Goal: Transaction & Acquisition: Purchase product/service

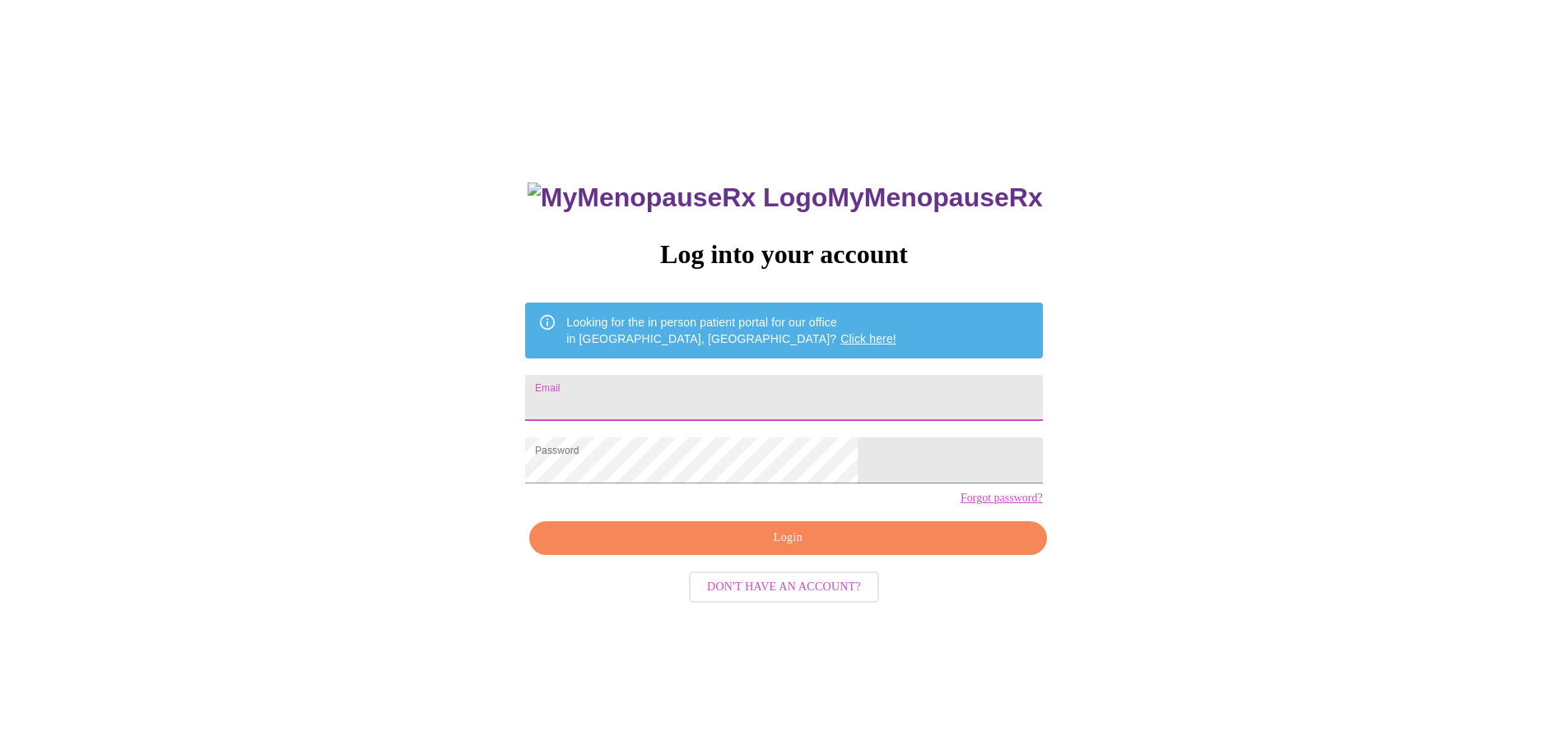
click at [763, 386] on input "Email" at bounding box center [784, 398] width 517 height 46
type input "[EMAIL_ADDRESS][DOMAIN_NAME]"
click at [810, 549] on span "Login" at bounding box center [787, 538] width 479 height 21
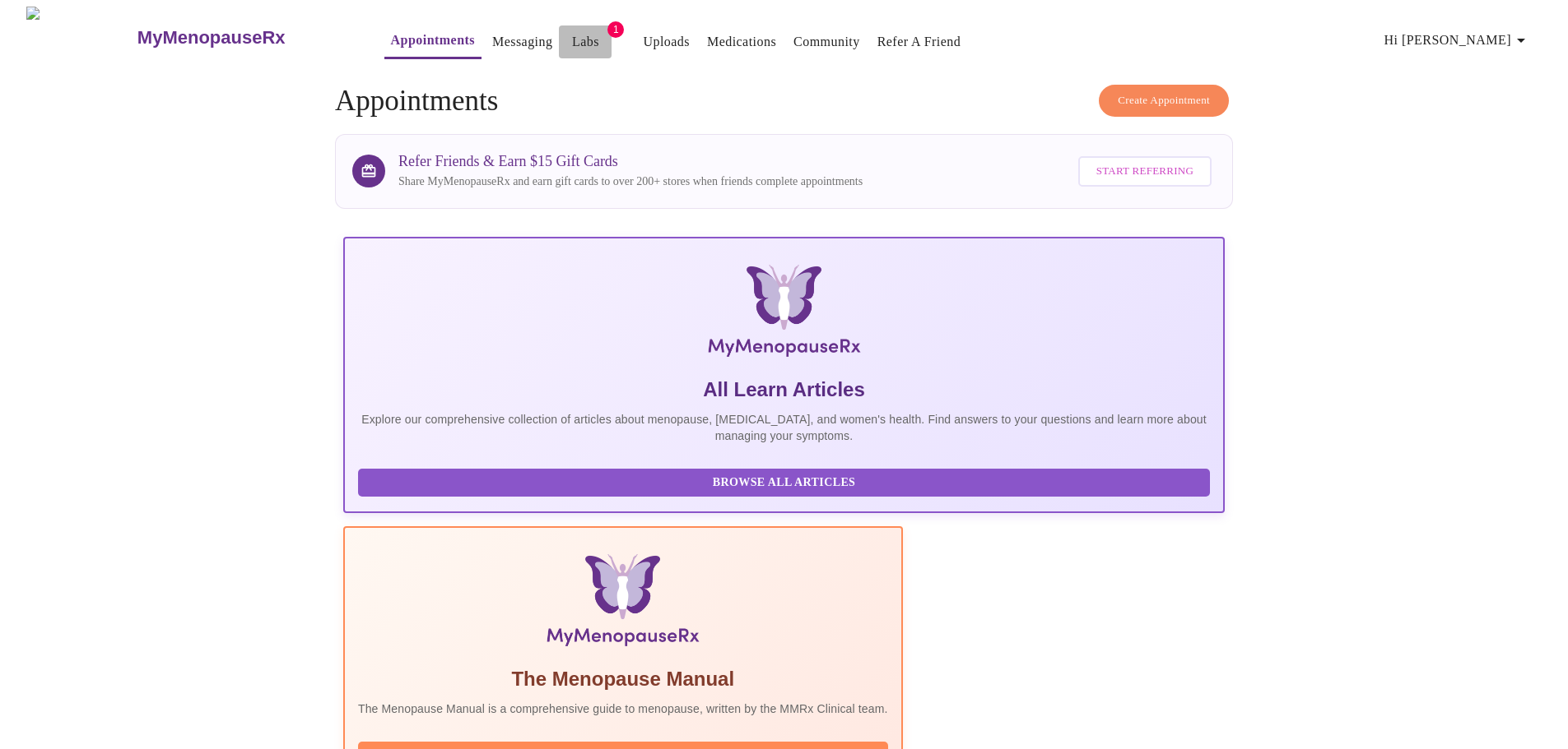
click at [572, 35] on link "Labs" at bounding box center [585, 42] width 27 height 23
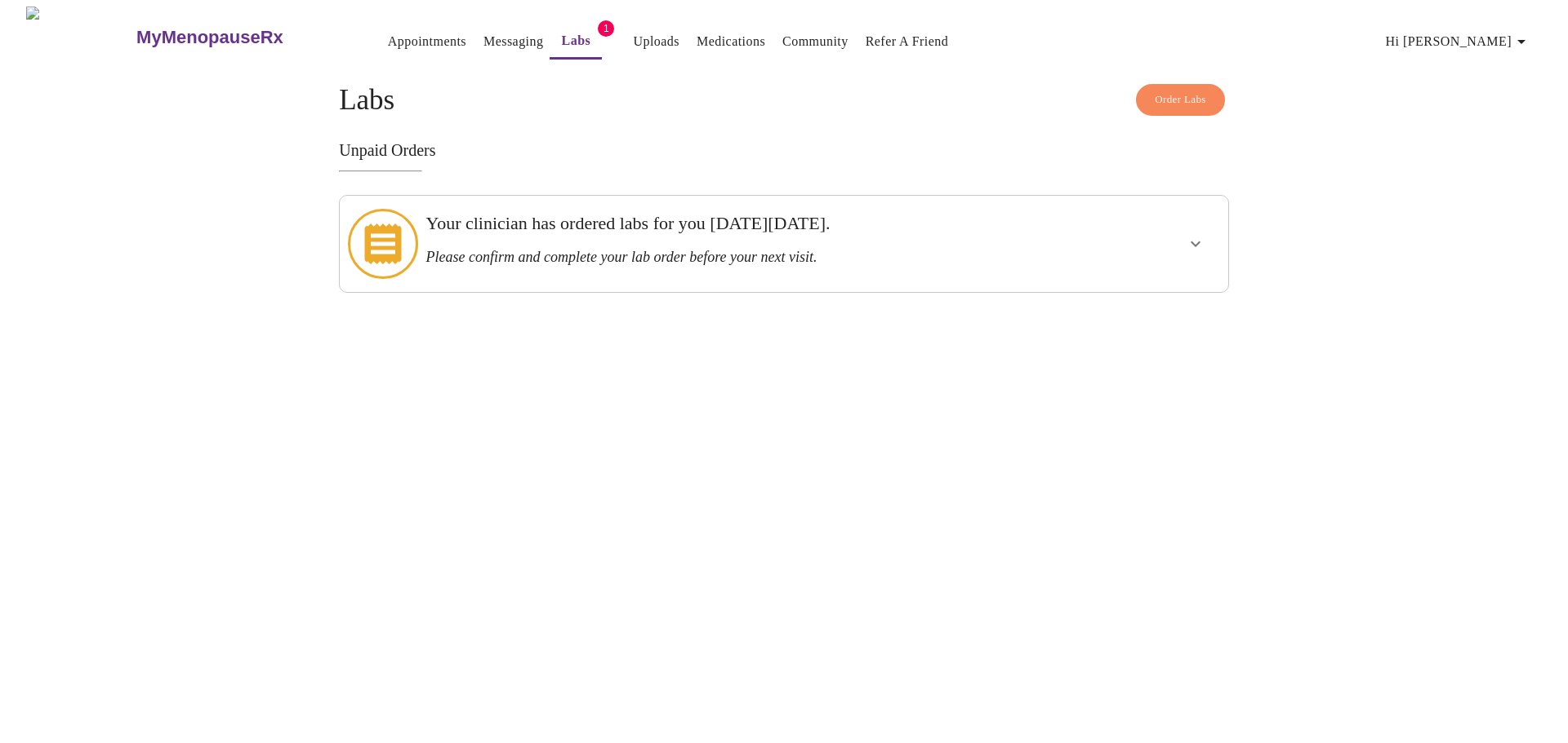
click at [1186, 236] on icon "show more" at bounding box center [1195, 244] width 20 height 20
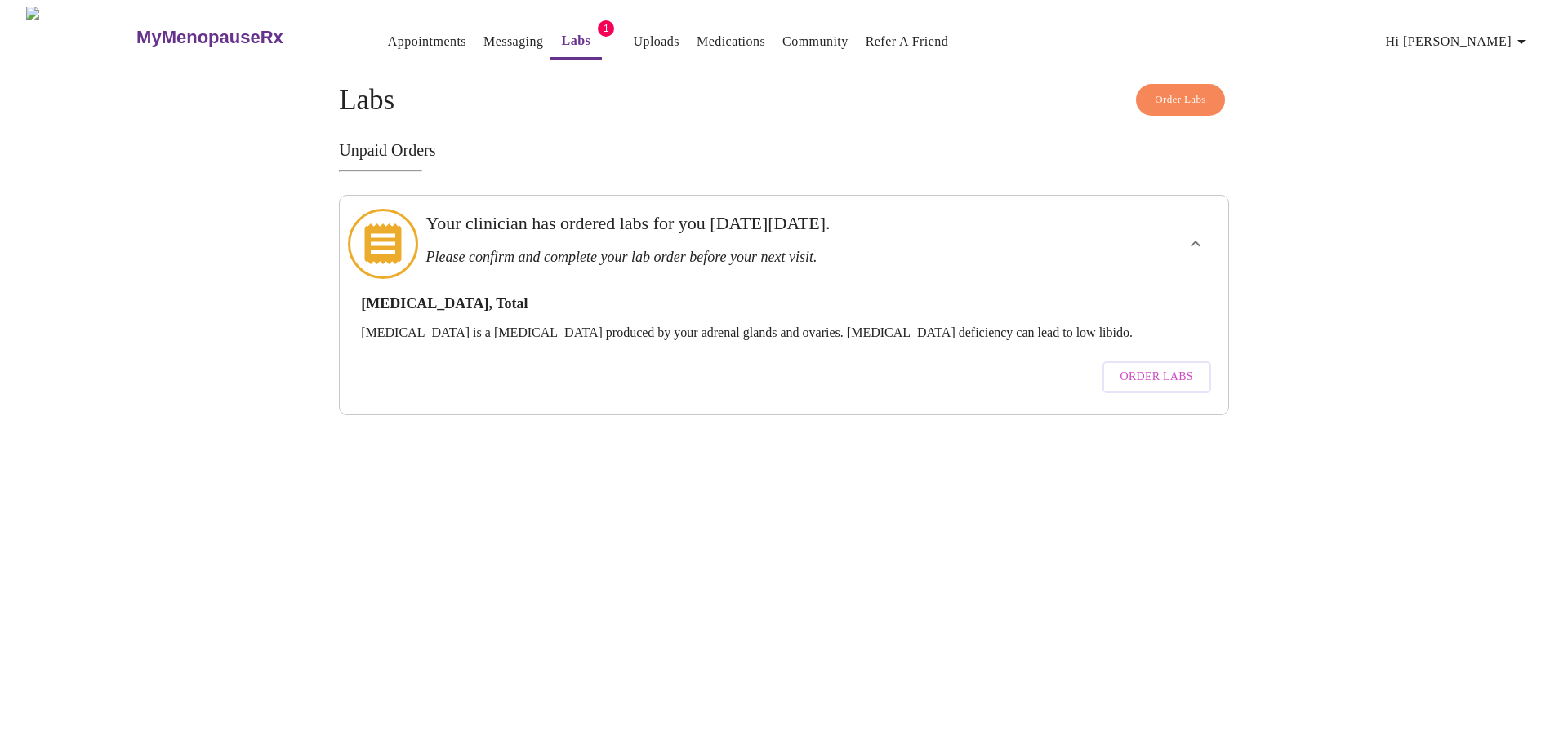
click at [1163, 367] on span "Order Labs" at bounding box center [1156, 377] width 73 height 21
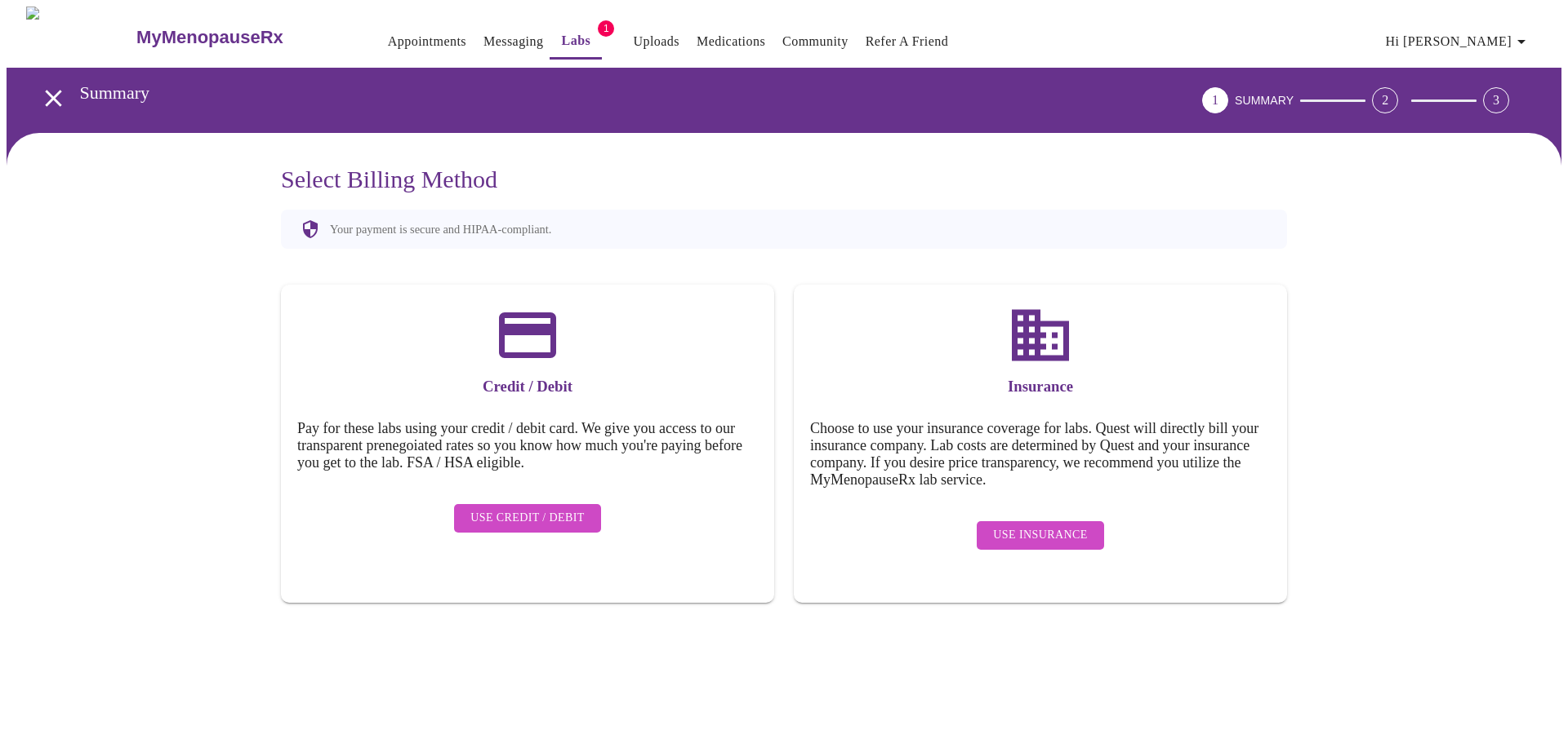
click at [1066, 526] on span "Use Insurance" at bounding box center [1039, 536] width 94 height 21
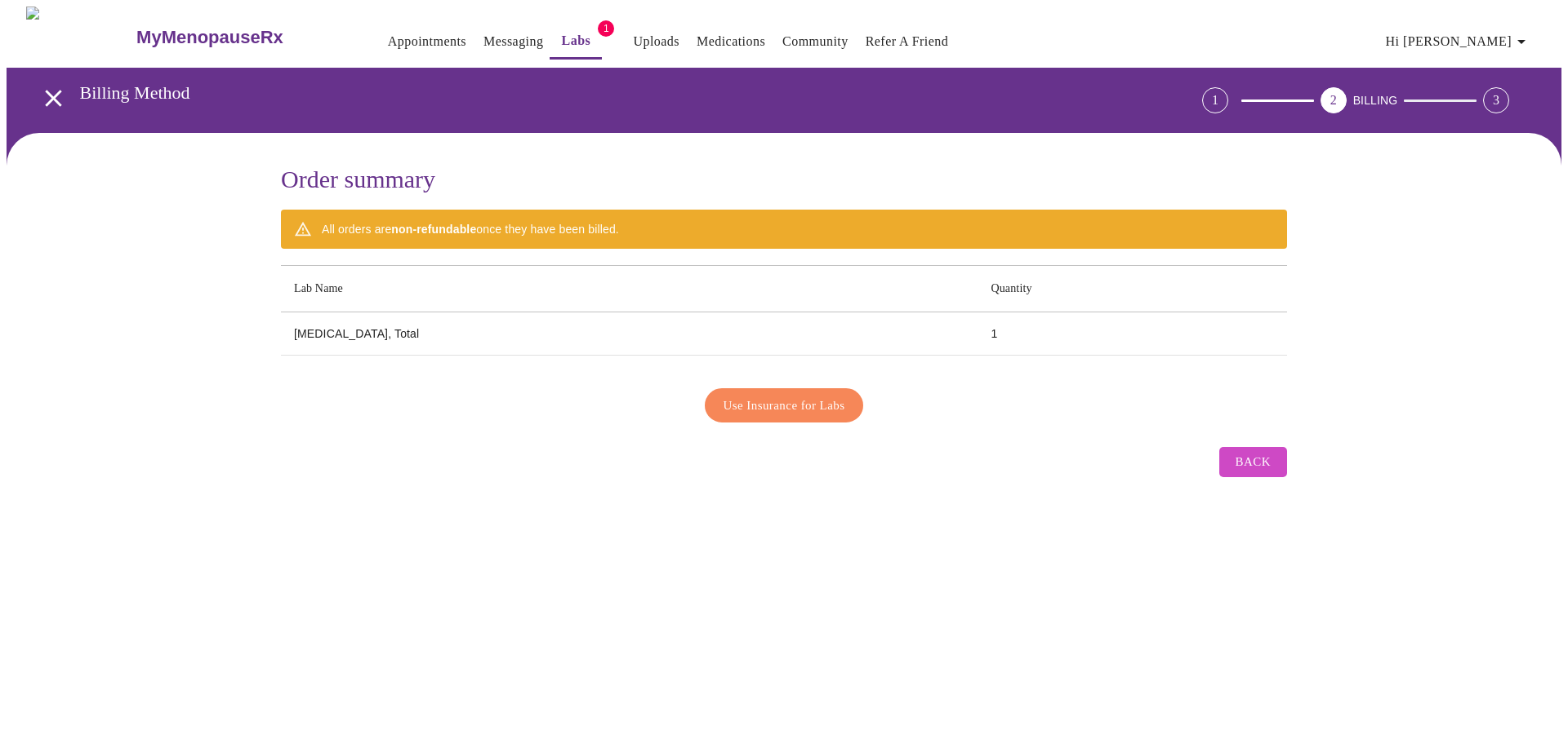
click at [725, 225] on div "All orders are non-refundable once they have been billed." at bounding box center [784, 229] width 1006 height 39
click at [652, 277] on th "Lab Name" at bounding box center [629, 288] width 696 height 46
click at [629, 321] on td "Testosterone, Total" at bounding box center [629, 335] width 696 height 43
click at [801, 403] on span "Use Insurance for Labs" at bounding box center [784, 406] width 122 height 21
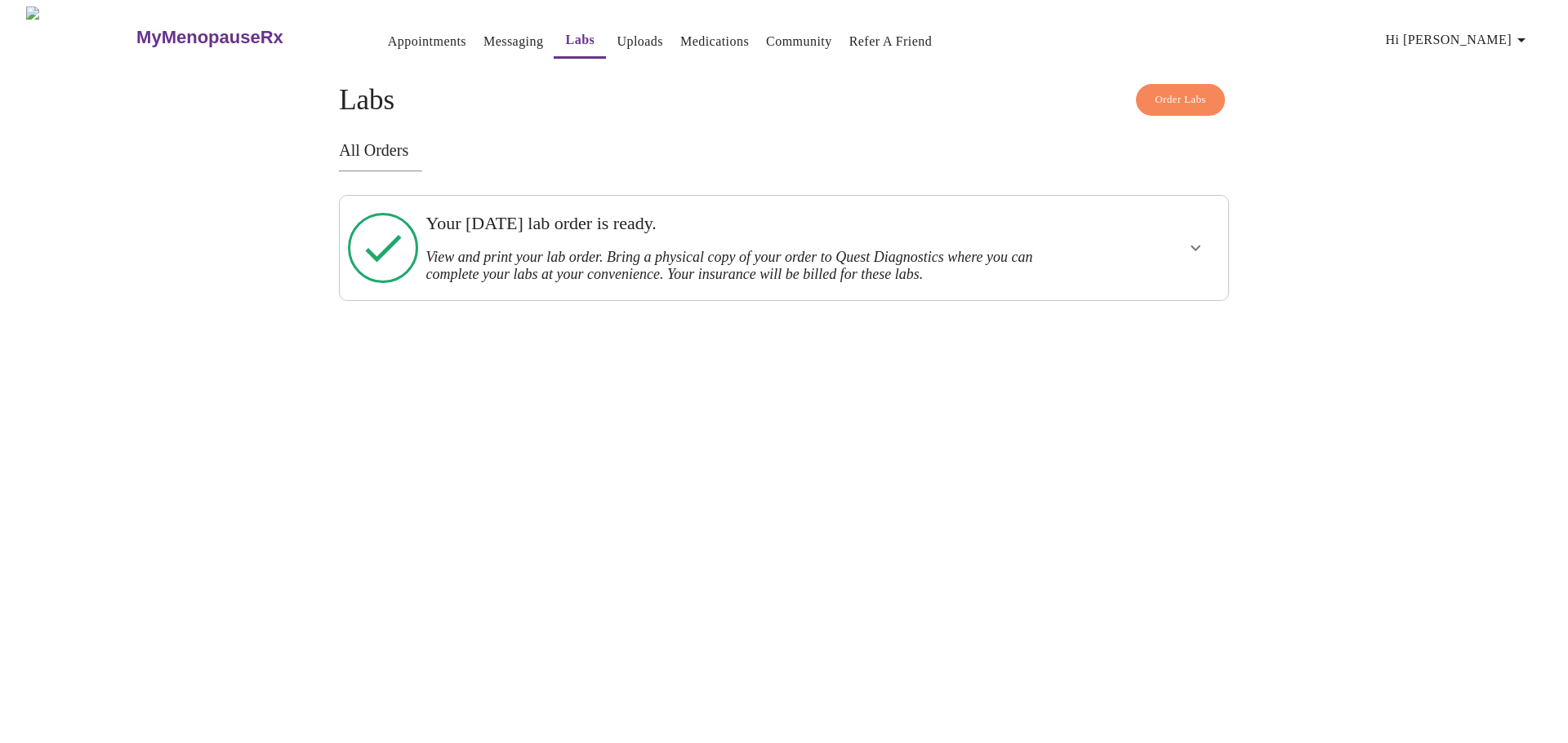
click at [1192, 246] on icon "show more" at bounding box center [1195, 248] width 20 height 20
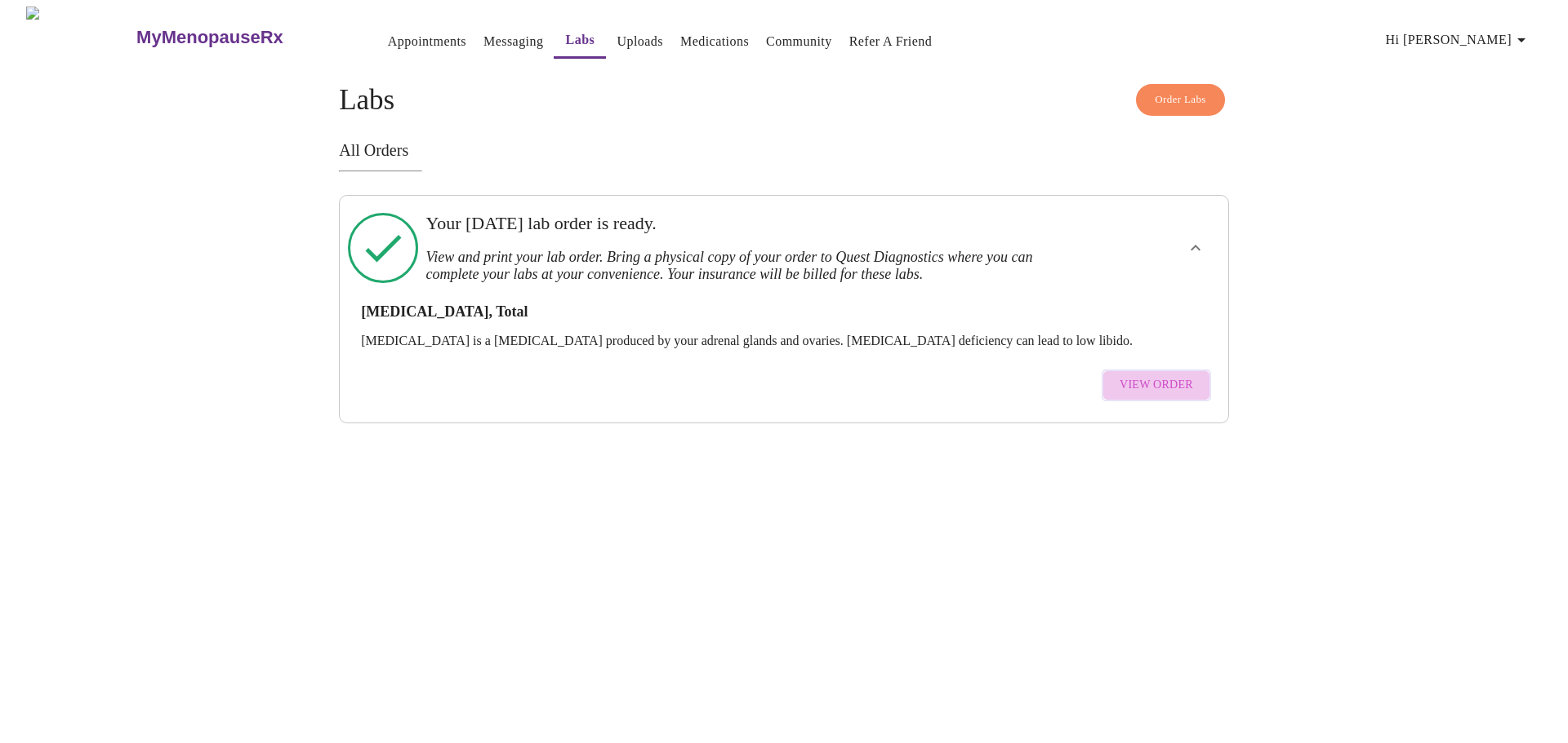
click at [1186, 375] on span "View Order" at bounding box center [1157, 386] width 74 height 21
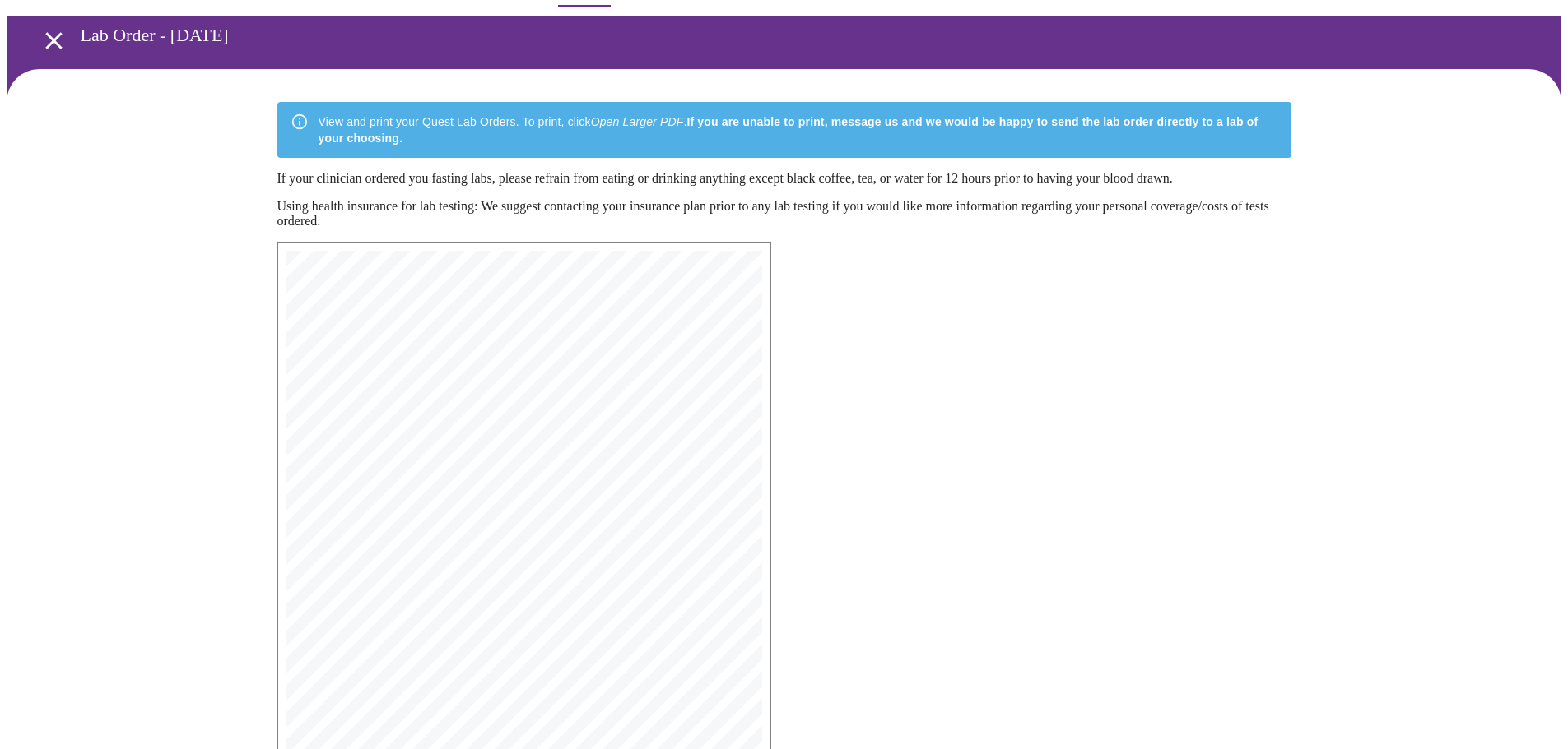
scroll to position [262, 0]
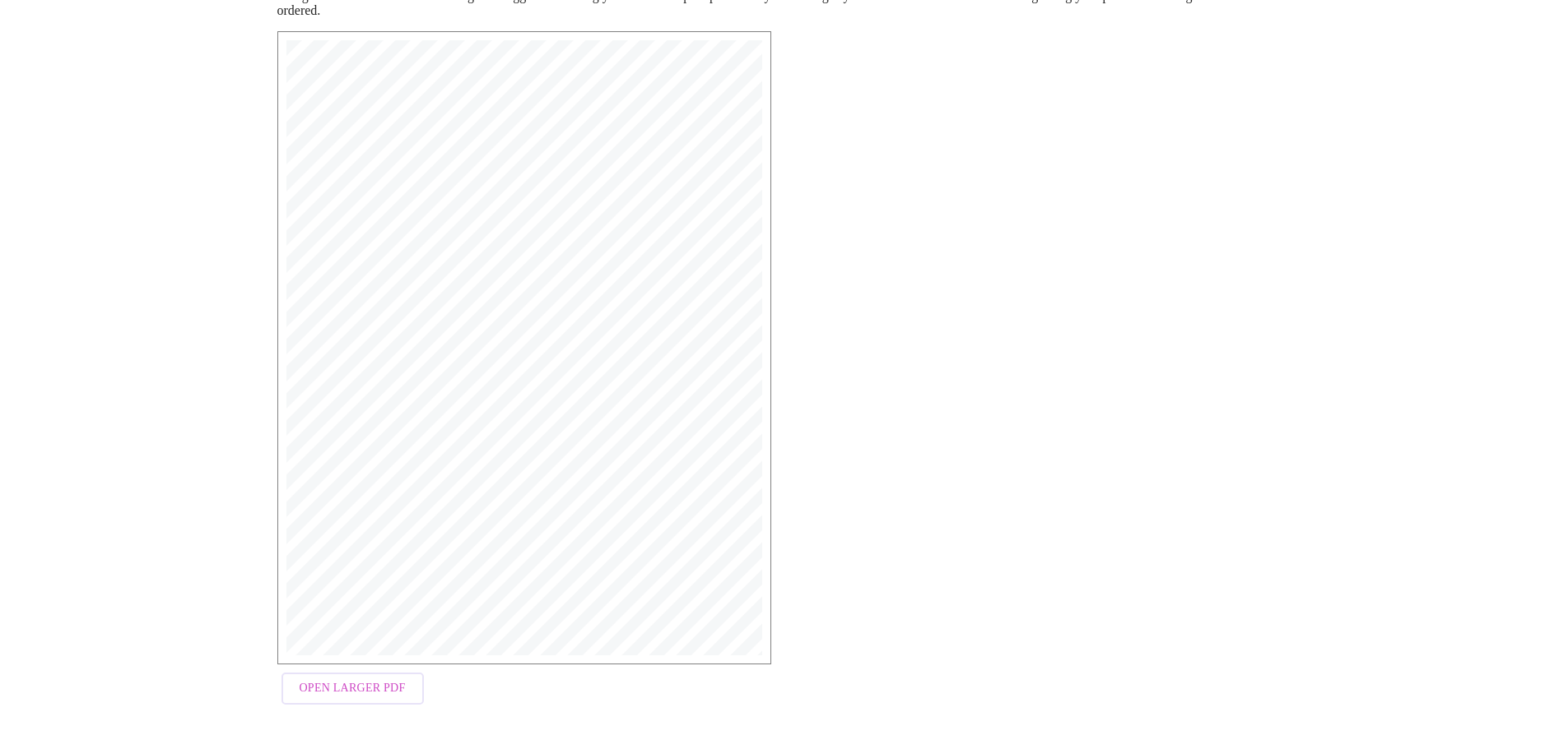
click at [350, 693] on span "Open Larger PDF" at bounding box center [352, 689] width 106 height 21
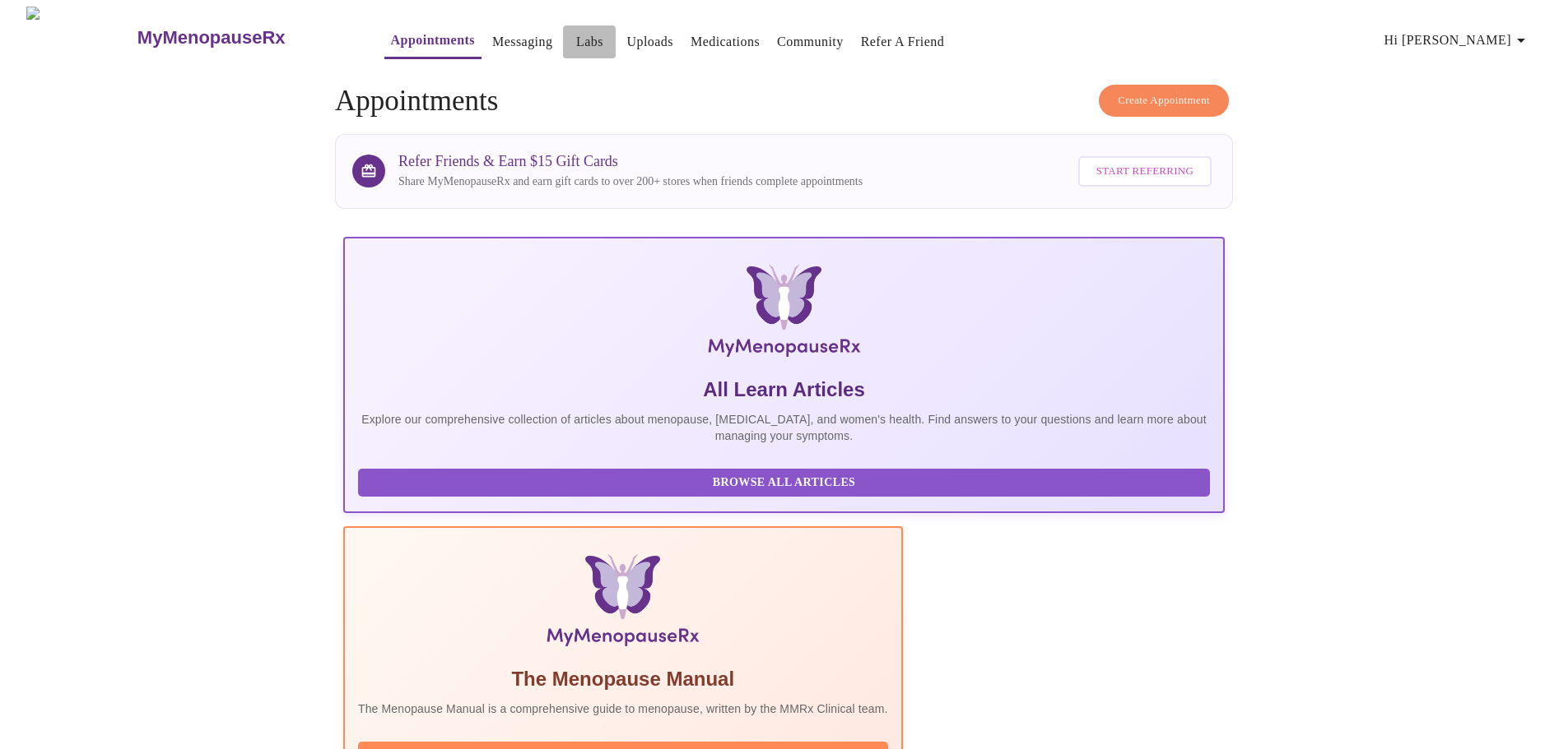
click at [576, 40] on link "Labs" at bounding box center [589, 42] width 27 height 23
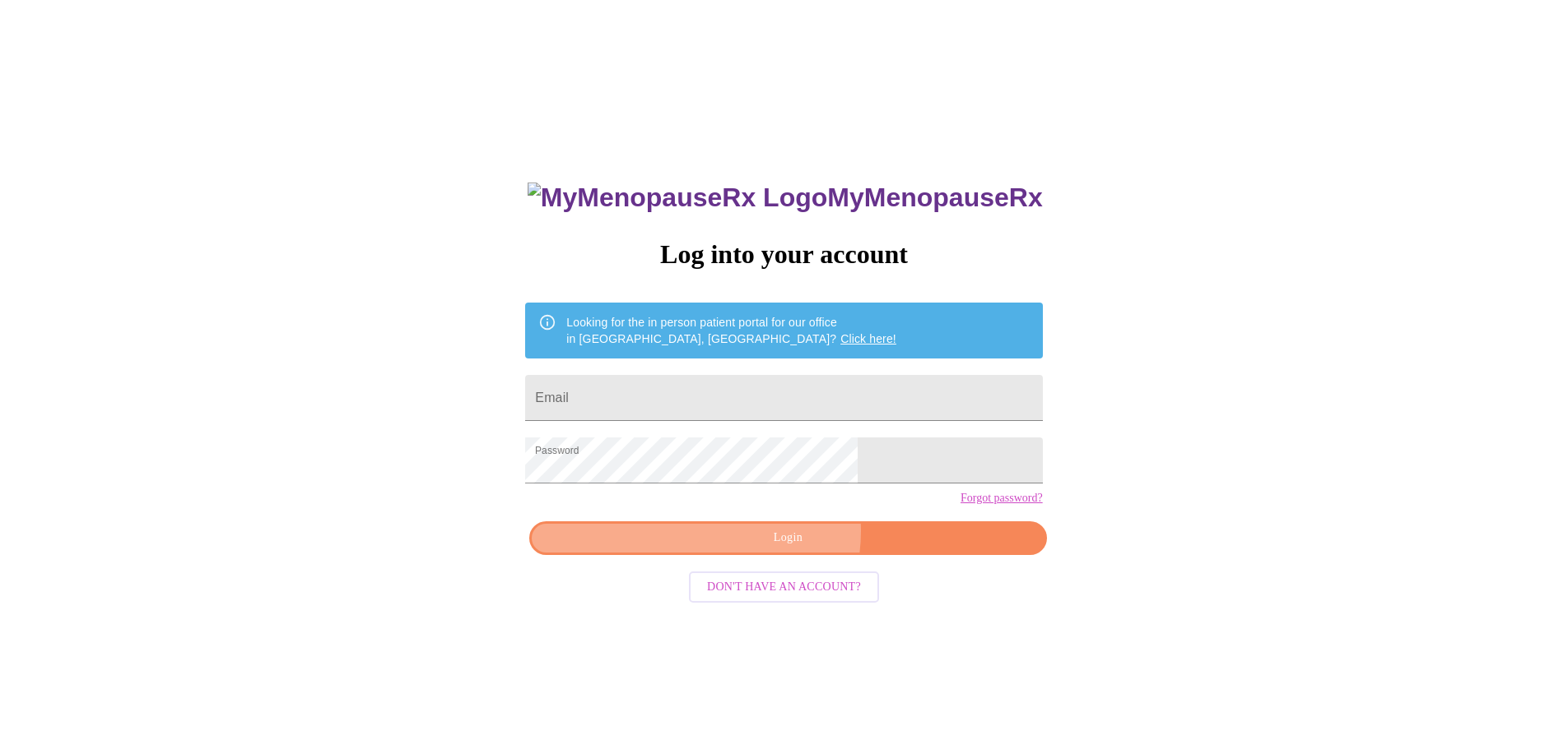
click at [784, 549] on span "Login" at bounding box center [787, 538] width 479 height 21
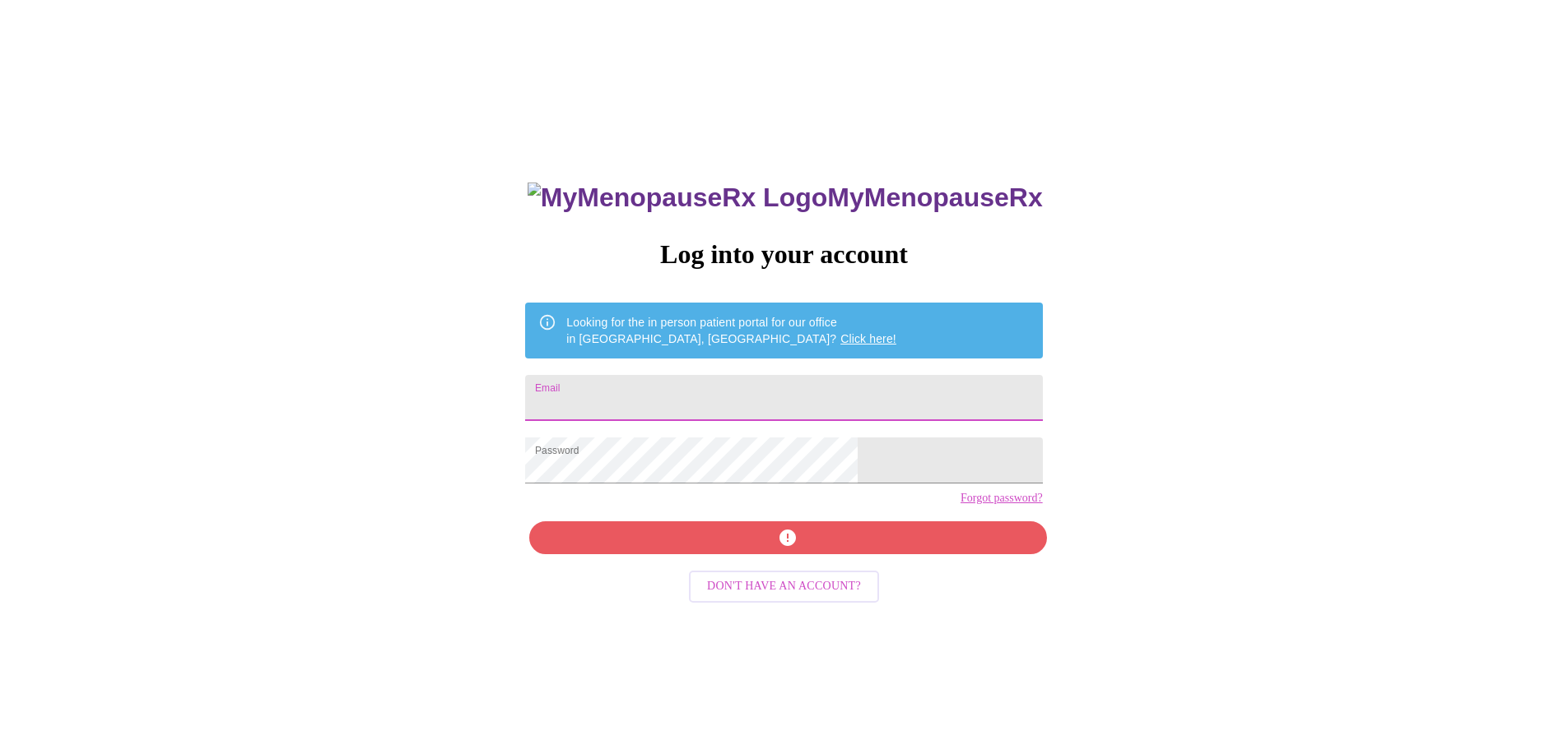
click at [663, 395] on input "Email" at bounding box center [784, 398] width 517 height 46
type input "geotechgal@gmail.com"
click at [804, 567] on div "MyMenopauseRx Log into your account Looking for the in person patient portal fo…" at bounding box center [784, 531] width 550 height 749
click at [780, 566] on div "MyMenopauseRx Log into your account Looking for the in person patient portal fo…" at bounding box center [784, 531] width 550 height 749
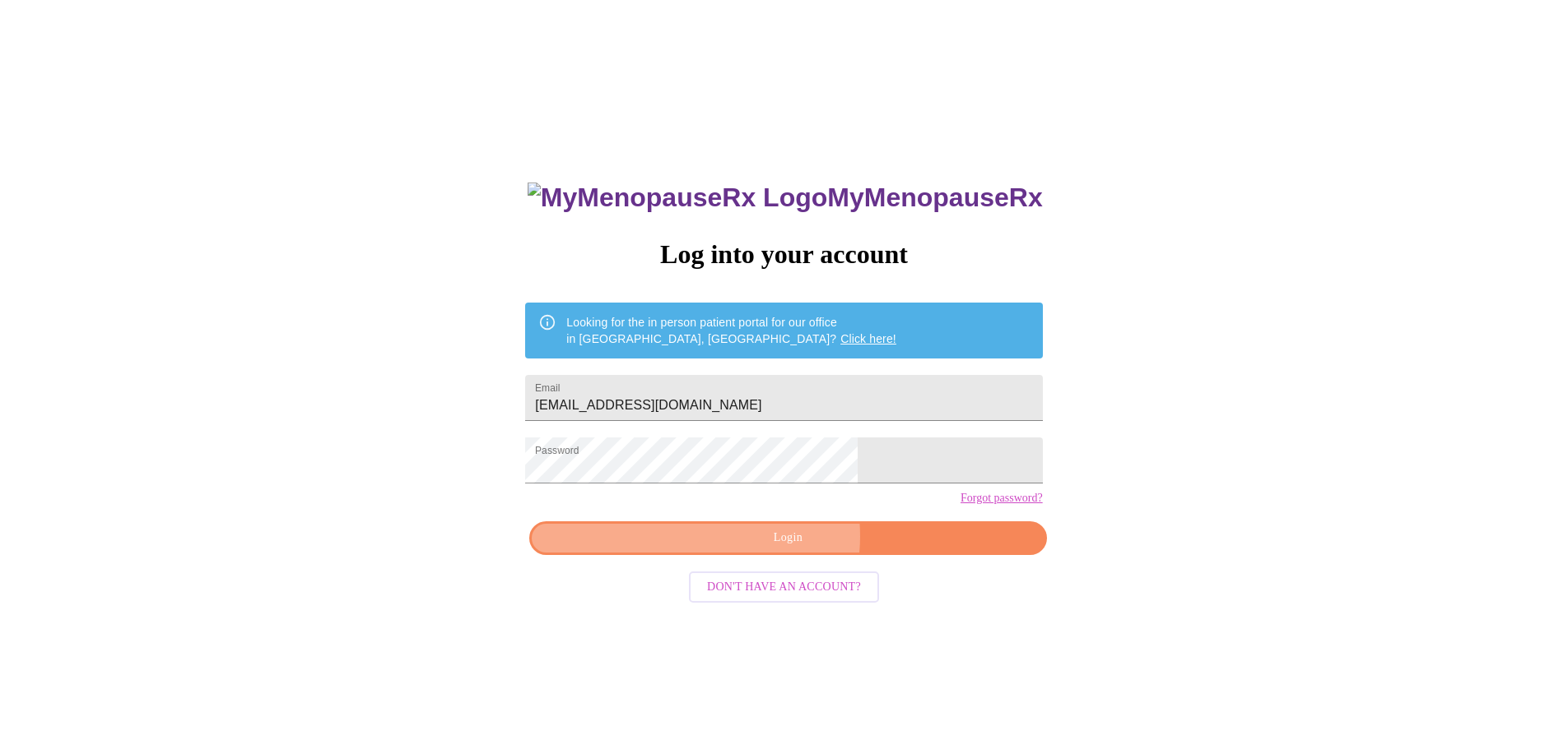
click at [776, 549] on span "Login" at bounding box center [787, 538] width 479 height 21
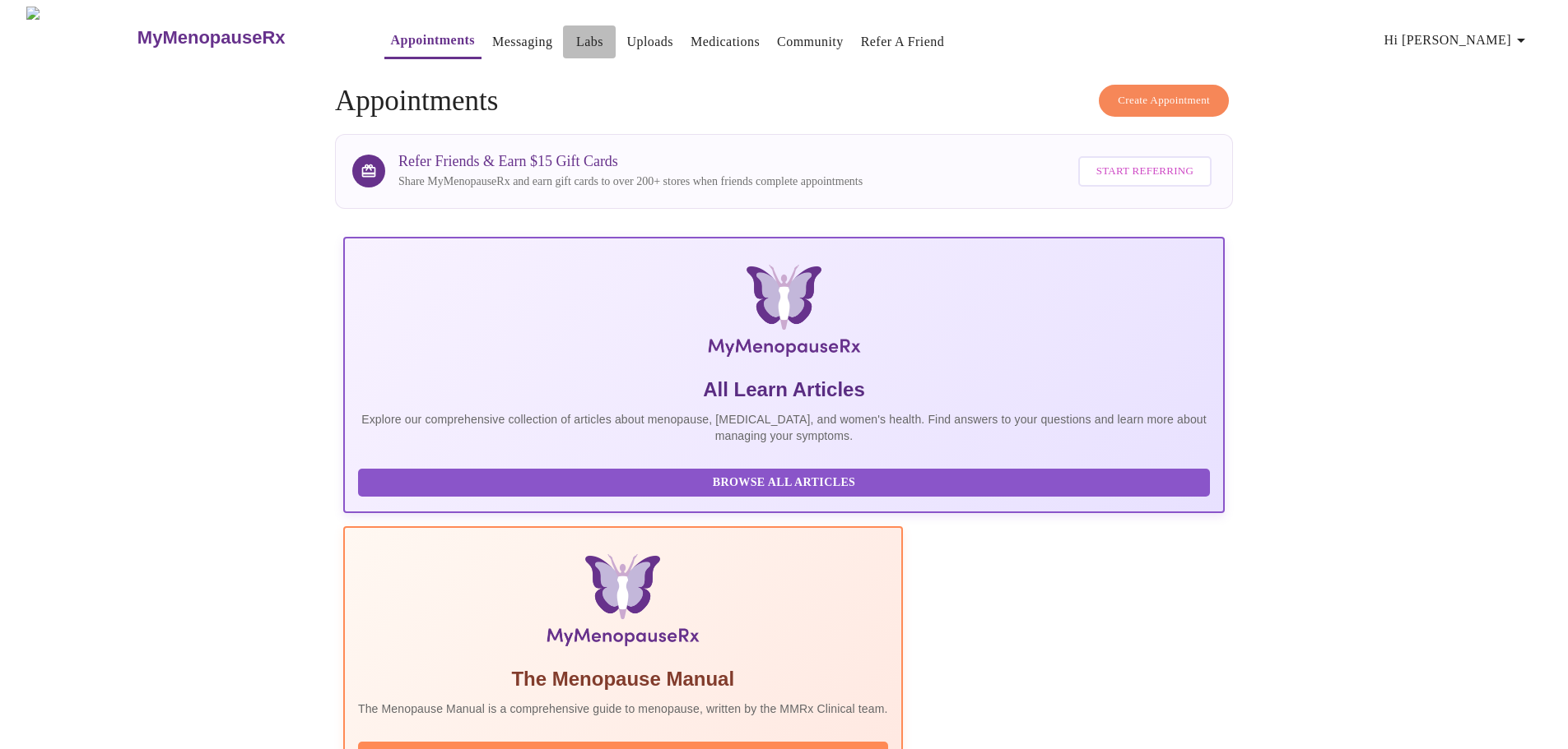
click at [576, 30] on link "Labs" at bounding box center [589, 42] width 27 height 23
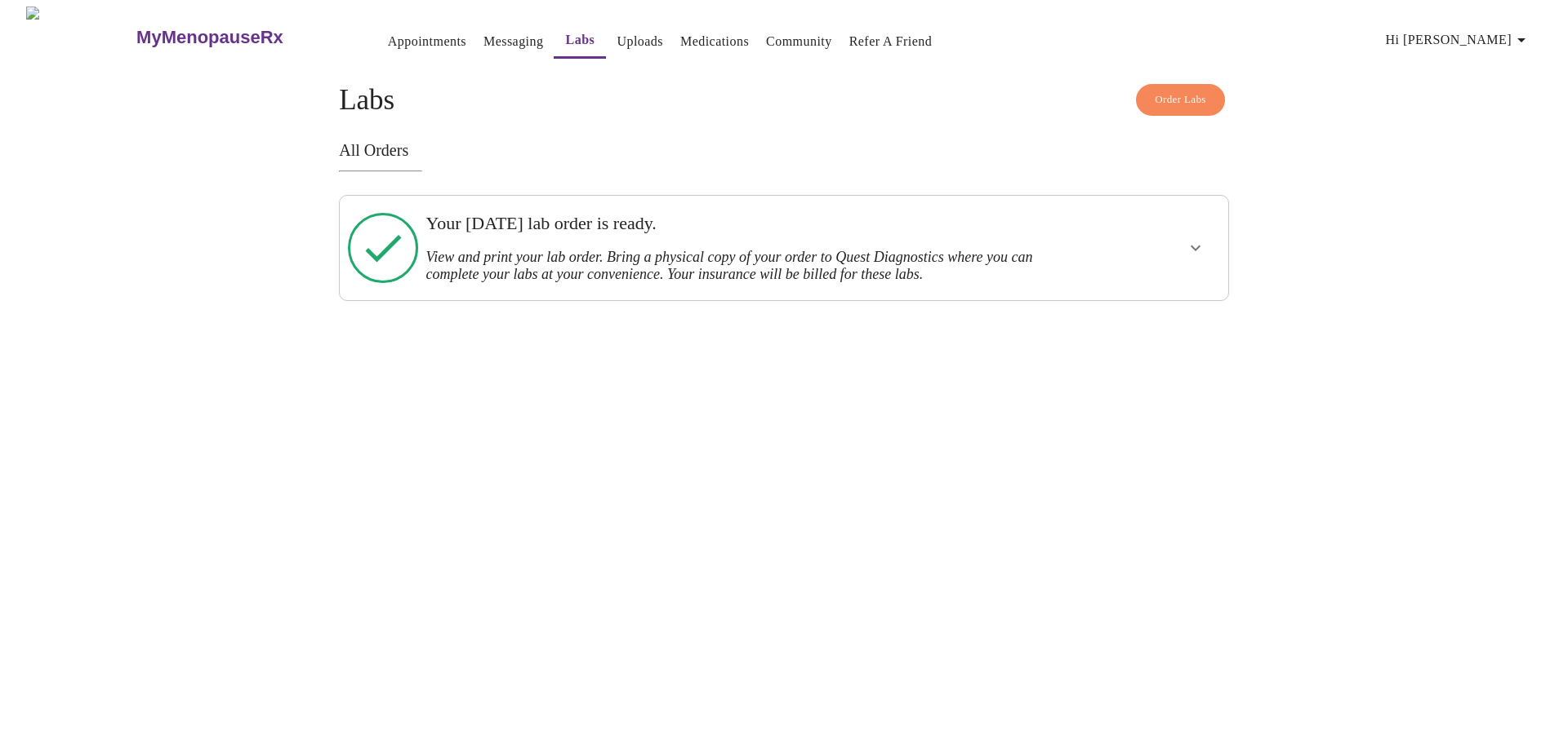
click at [1196, 243] on icon "show more" at bounding box center [1195, 248] width 20 height 20
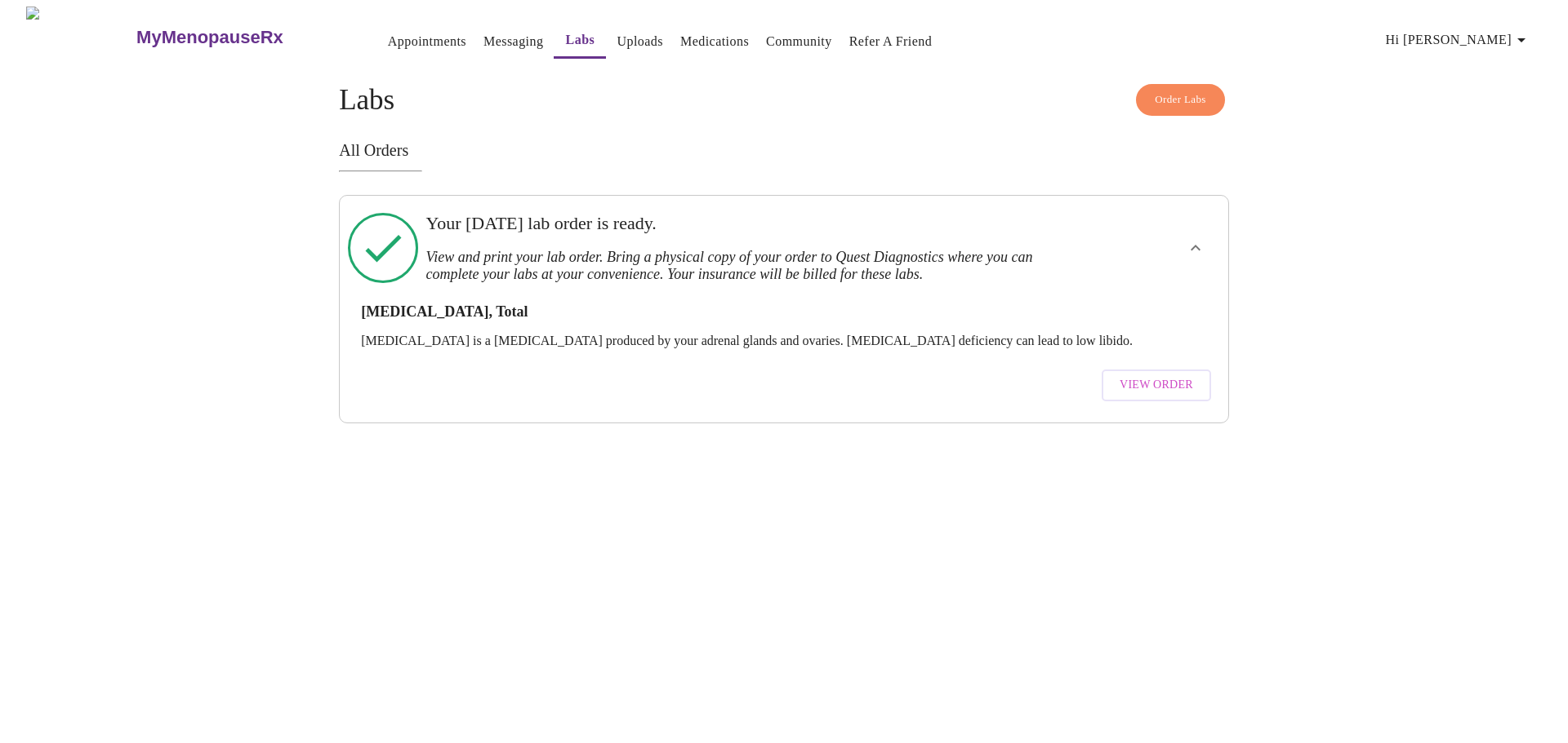
click at [1148, 375] on span "View Order" at bounding box center [1157, 386] width 74 height 21
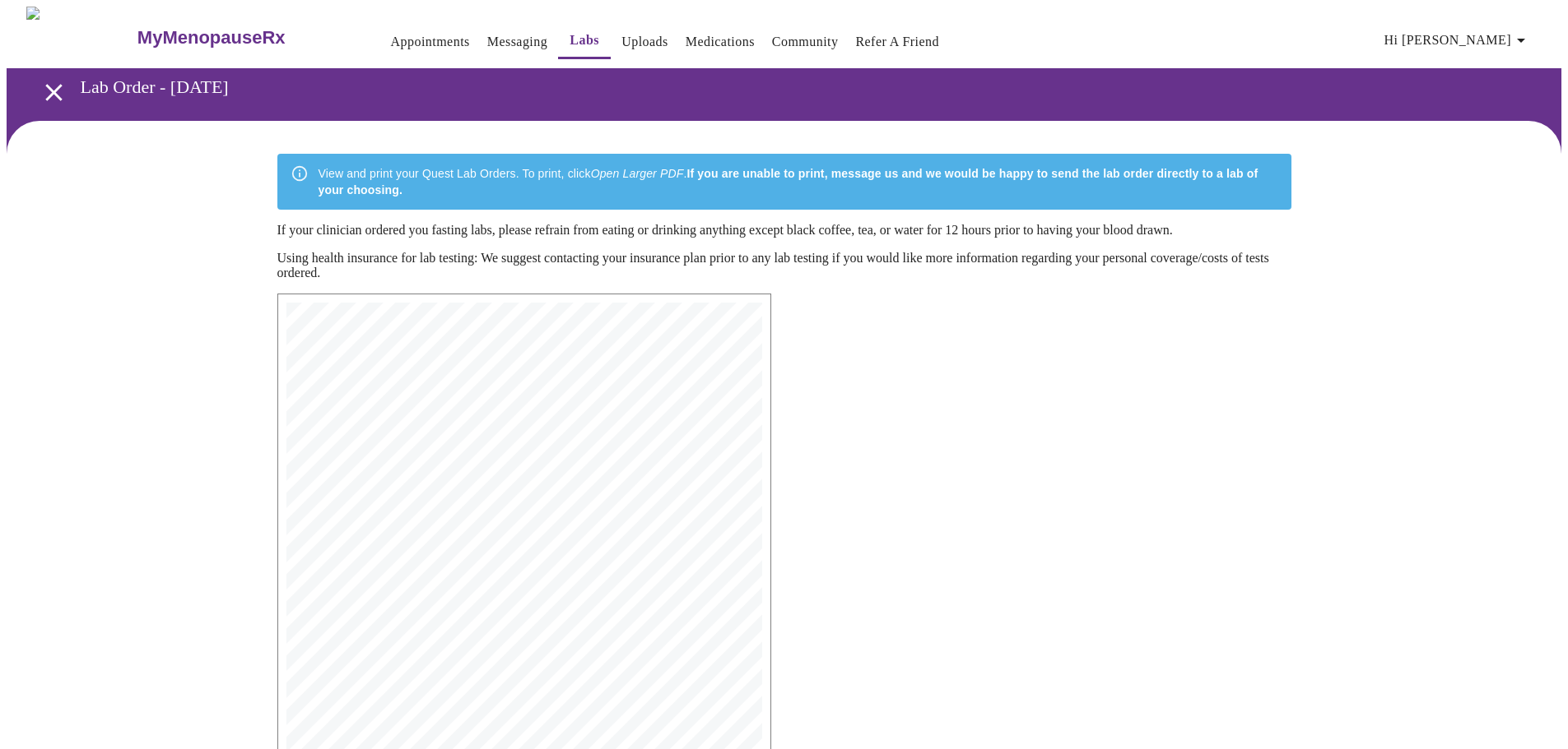
click at [487, 30] on link "Messaging" at bounding box center [517, 42] width 60 height 23
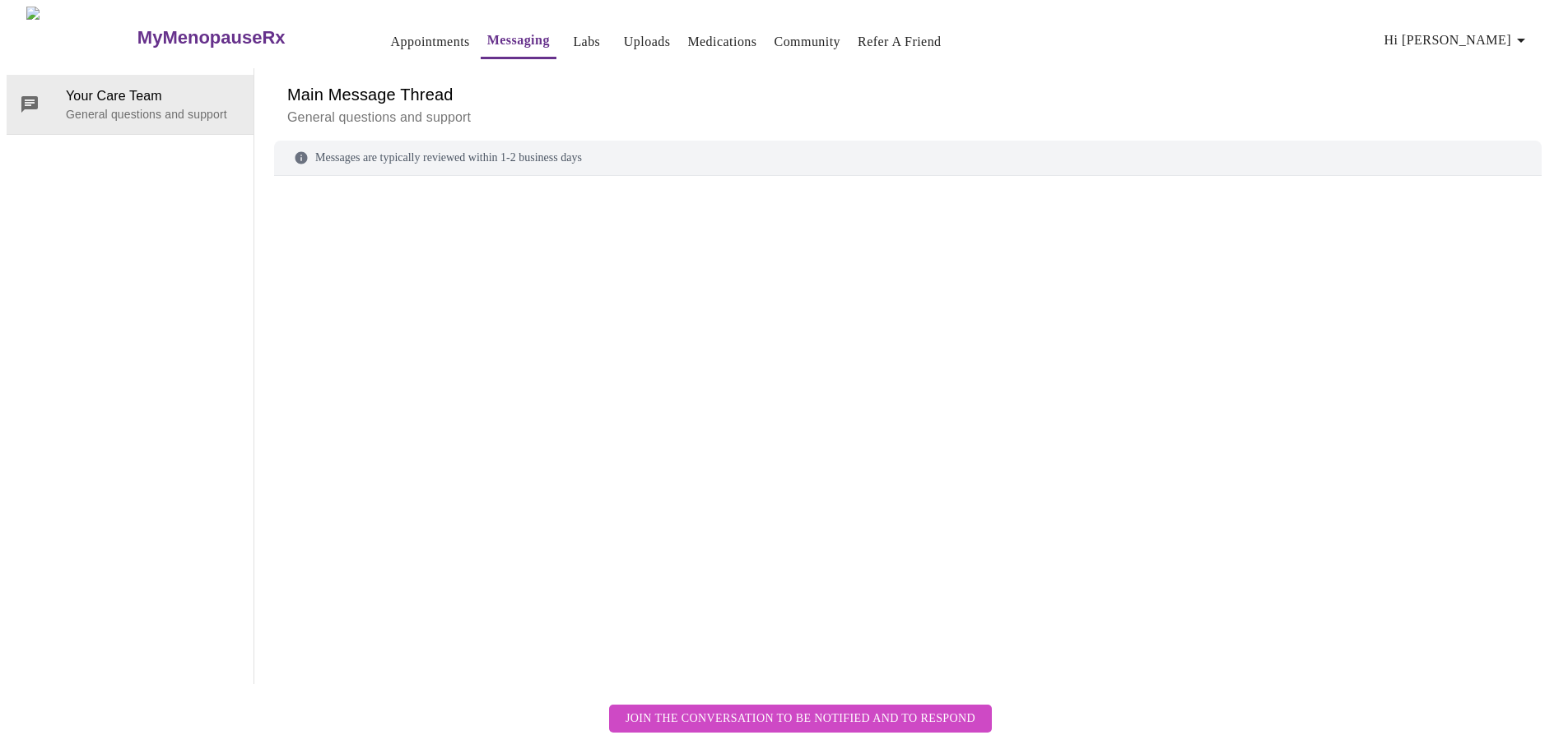
scroll to position [62, 0]
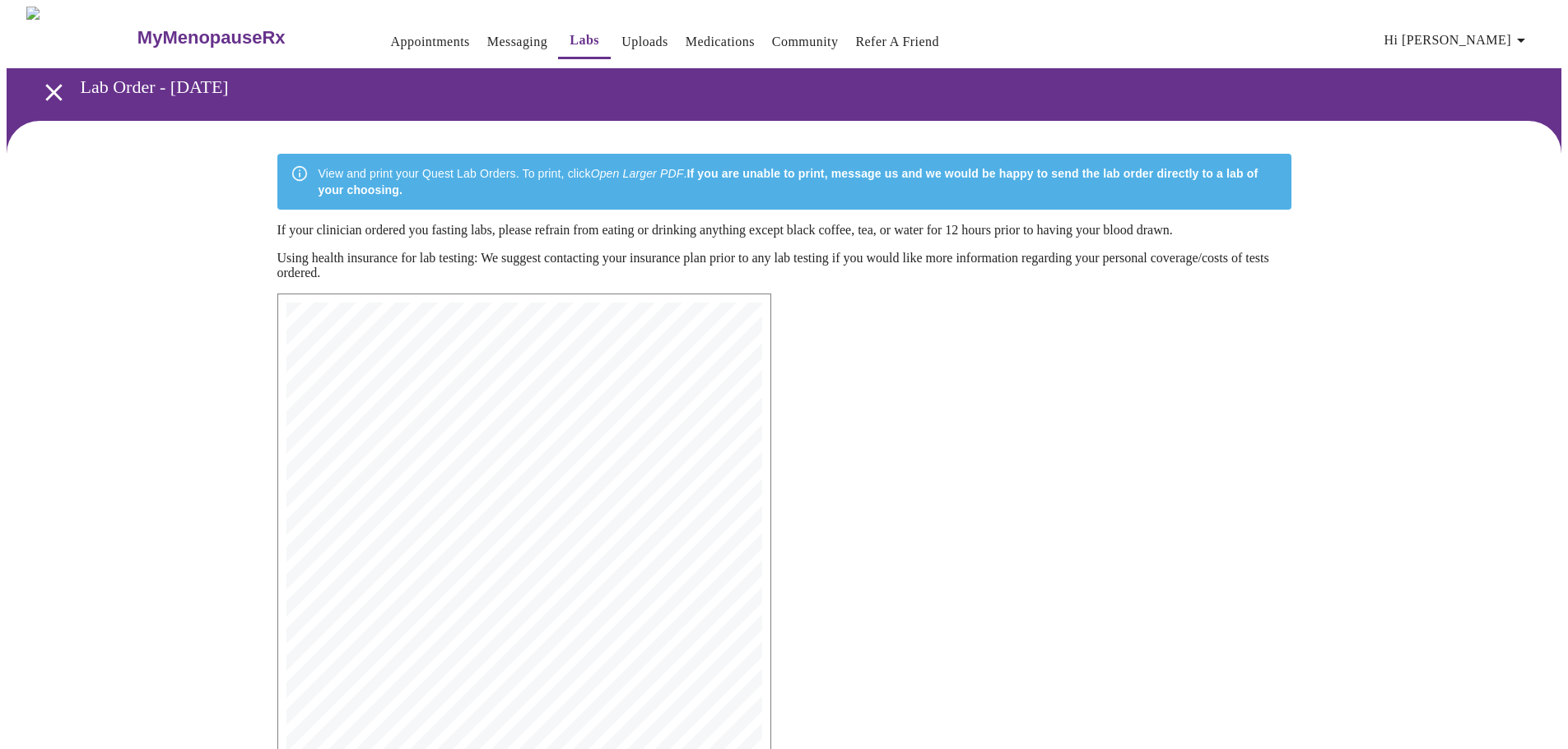
click at [391, 33] on link "Appointments" at bounding box center [430, 42] width 79 height 23
